Goal: Information Seeking & Learning: Learn about a topic

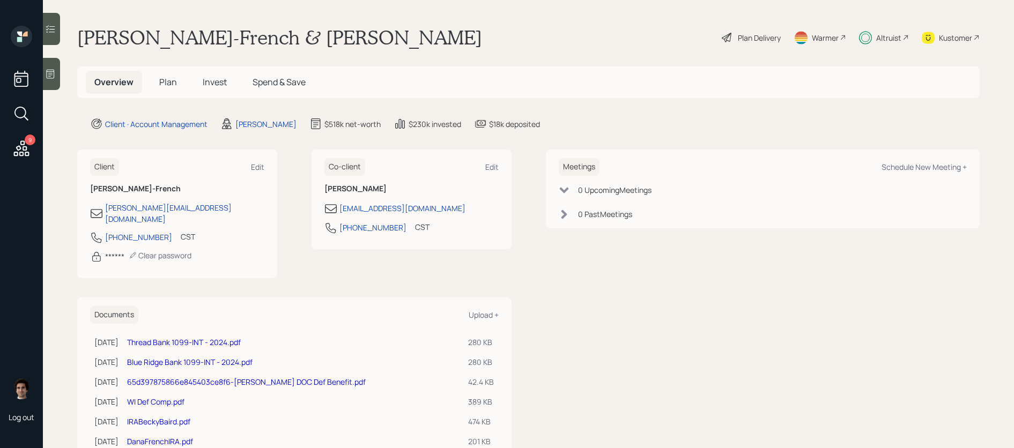
click at [215, 90] on h5 "Invest" at bounding box center [214, 82] width 41 height 23
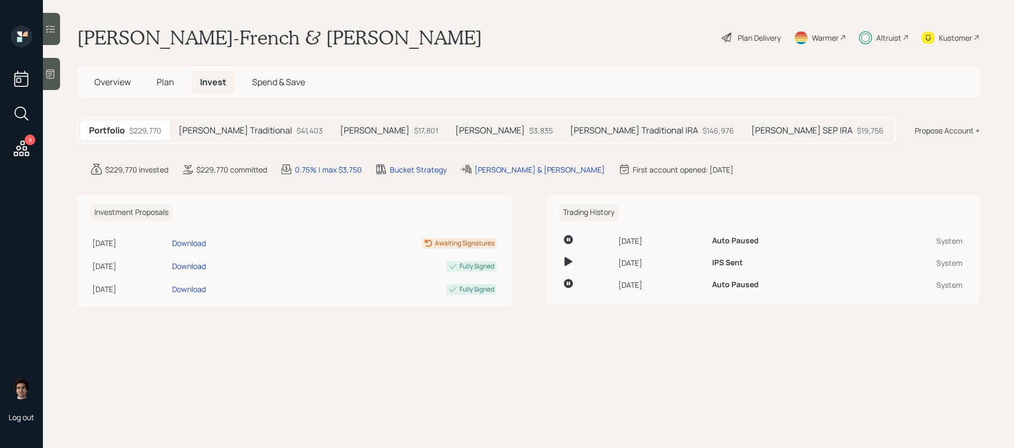
click at [703, 126] on div "$146,976" at bounding box center [719, 130] width 32 height 11
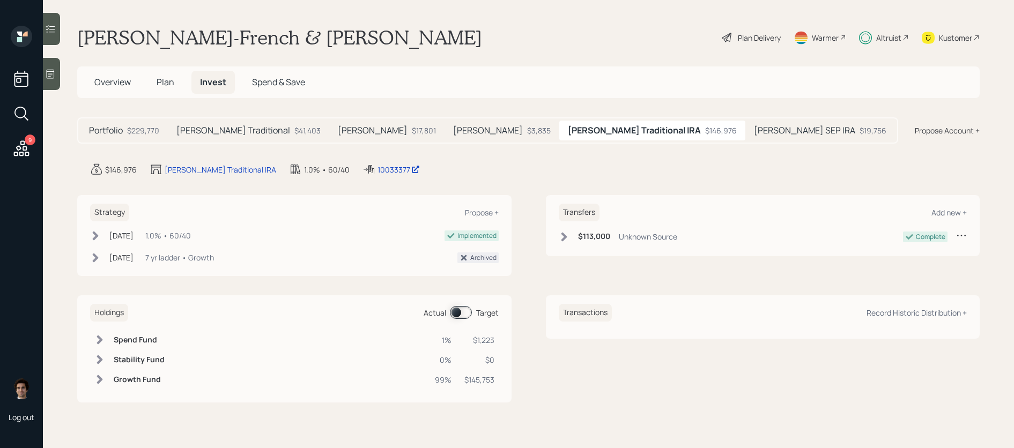
click at [754, 125] on h5 "Becky SEP IRA" at bounding box center [804, 130] width 101 height 10
click at [350, 172] on div "10033375" at bounding box center [371, 169] width 43 height 11
